Goal: Find specific page/section: Find specific page/section

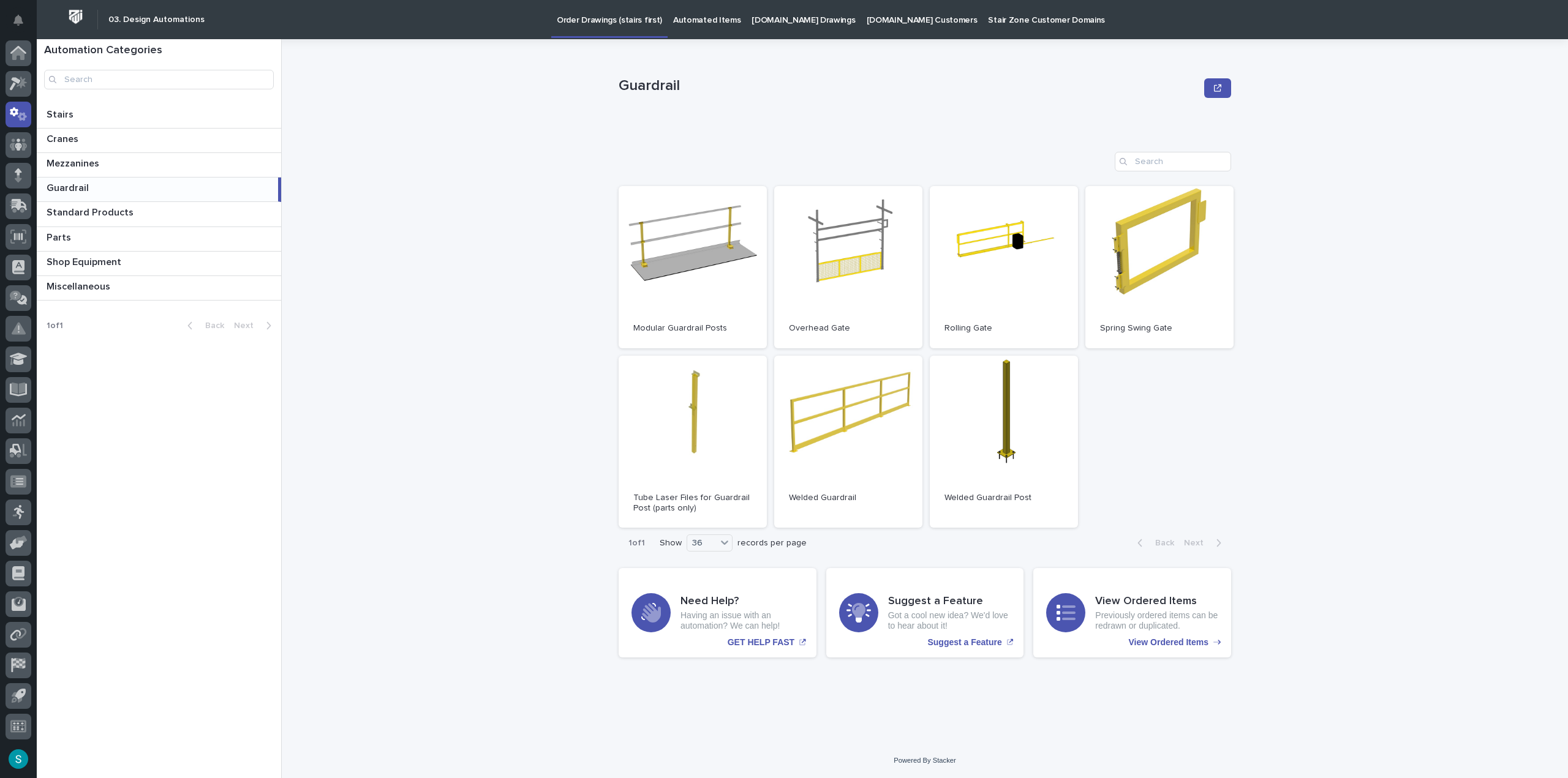
click at [701, 18] on p "Automated Items" at bounding box center [707, 13] width 67 height 26
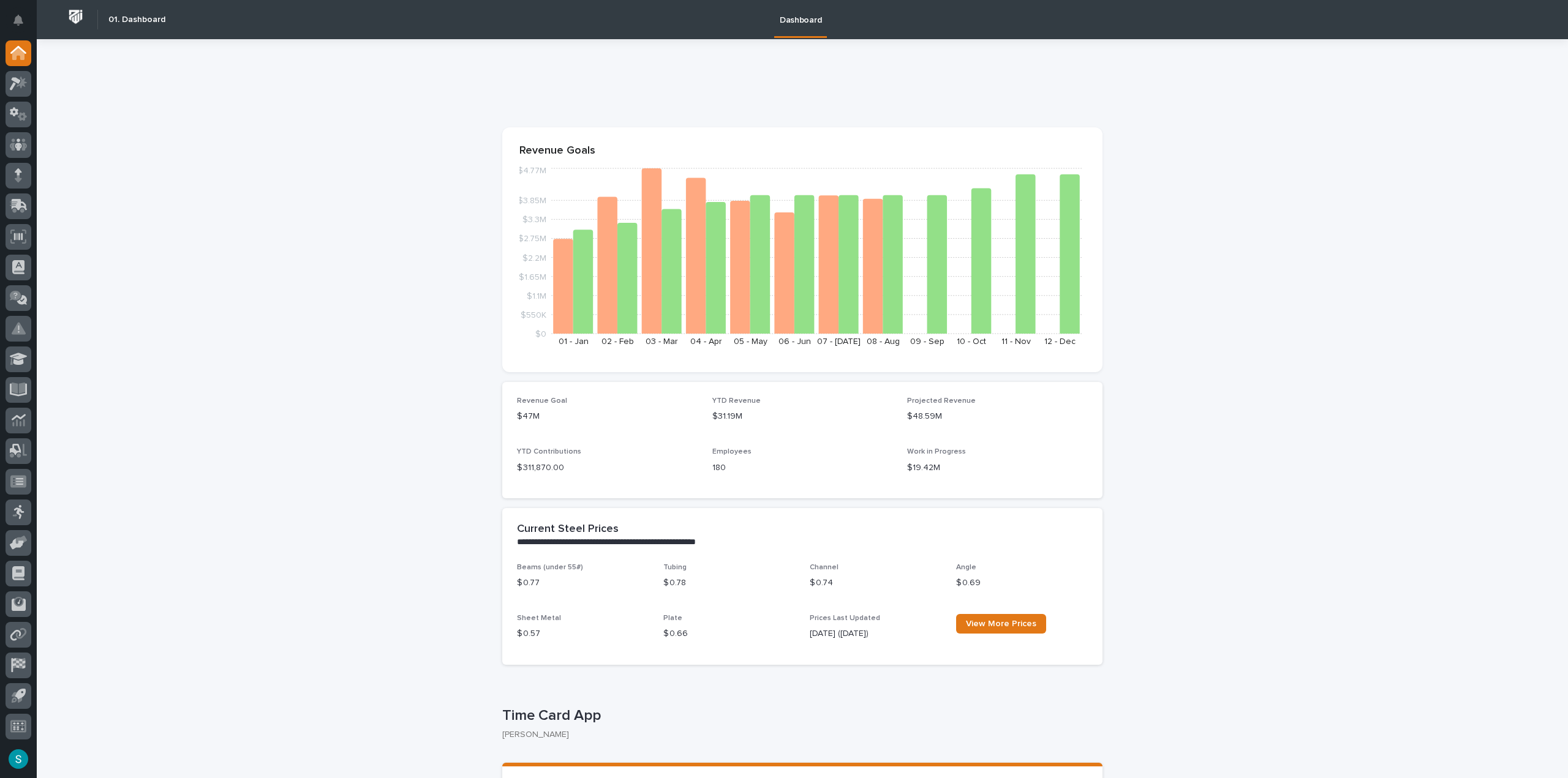
scroll to position [245, 0]
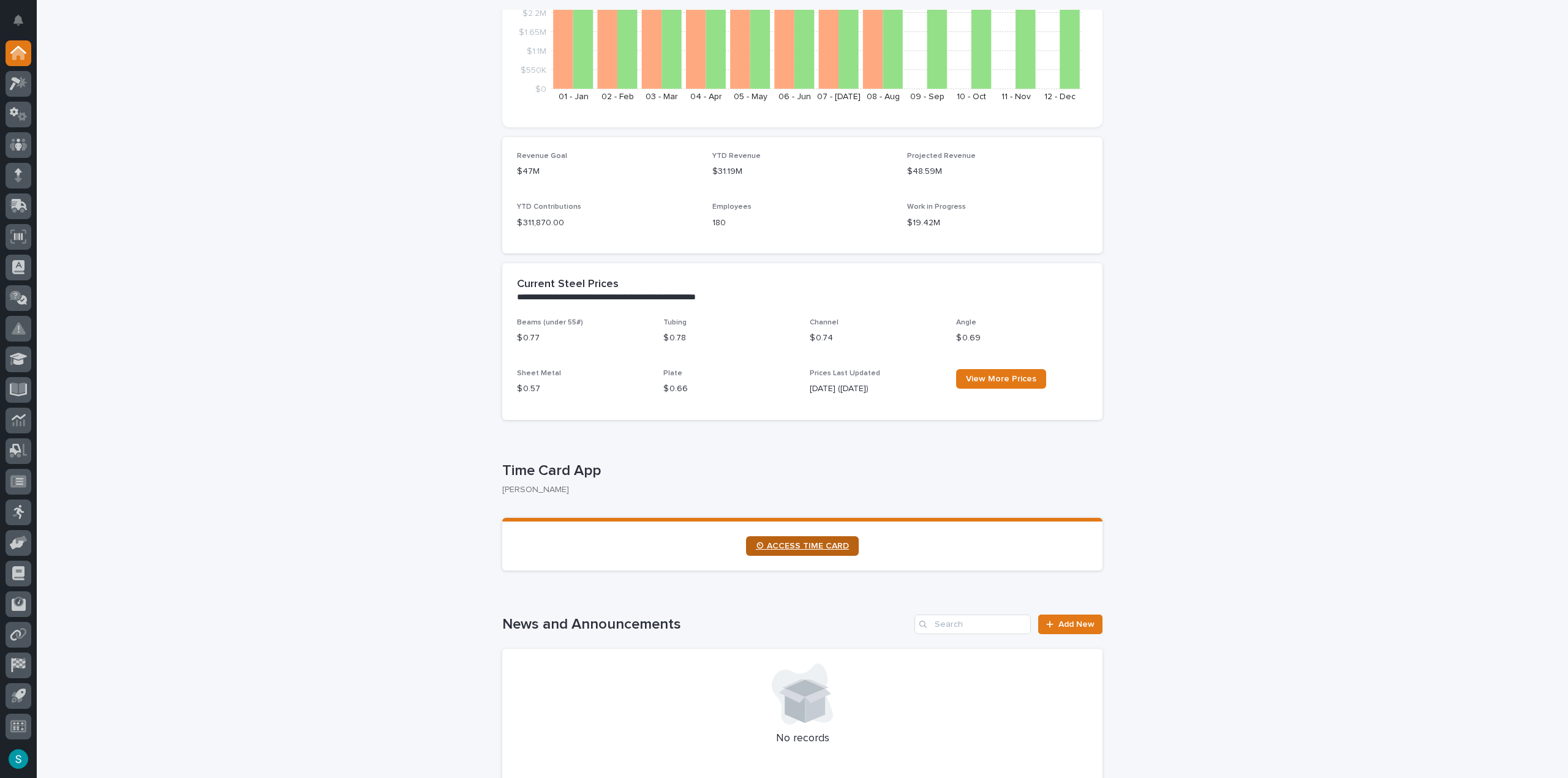
click at [788, 546] on span "⏲ ACCESS TIME CARD" at bounding box center [802, 546] width 93 height 9
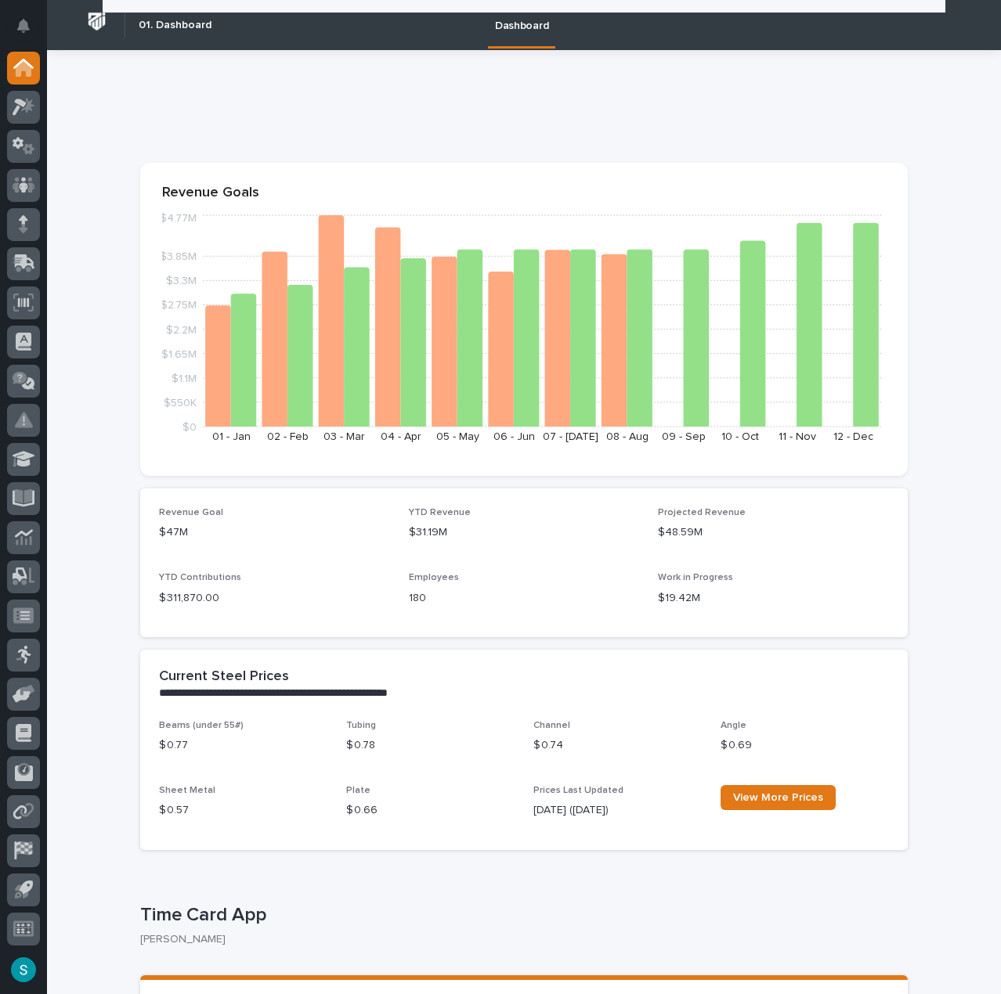
scroll to position [235, 0]
